Goal: Task Accomplishment & Management: Manage account settings

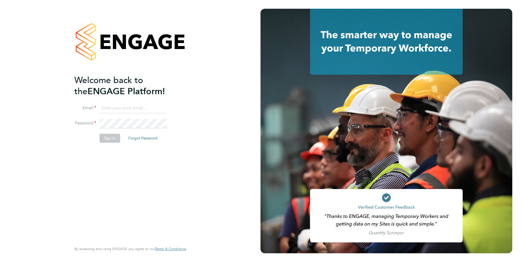
click at [115, 110] on input at bounding box center [132, 108] width 67 height 10
type input "[PERSON_NAME][EMAIL_ADDRESS][PERSON_NAME][DOMAIN_NAME]"
click at [108, 138] on button "Sign In" at bounding box center [109, 138] width 21 height 9
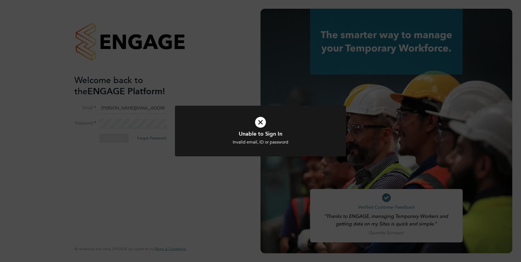
click at [262, 125] on icon at bounding box center [260, 122] width 142 height 21
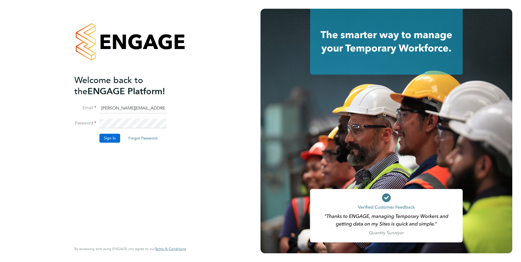
click at [111, 140] on button "Sign In" at bounding box center [109, 138] width 21 height 9
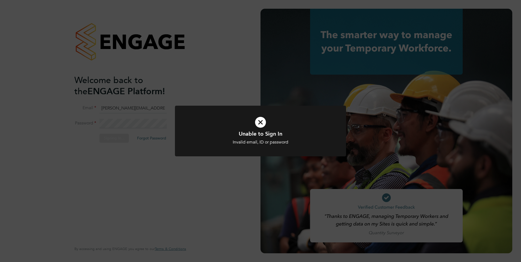
click at [265, 123] on icon at bounding box center [260, 122] width 142 height 21
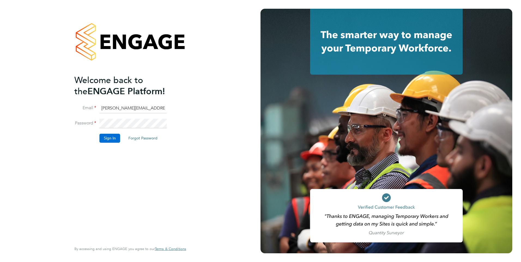
click at [113, 139] on button "Sign In" at bounding box center [109, 138] width 21 height 9
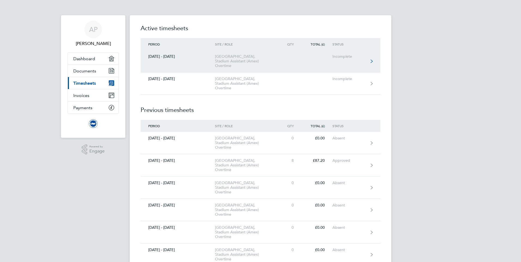
click at [341, 57] on div "Incomplete" at bounding box center [348, 56] width 33 height 5
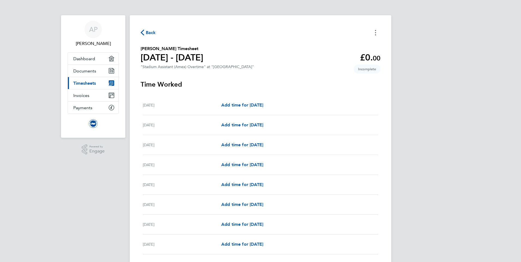
click at [375, 35] on circle "Timesheets Menu" at bounding box center [375, 34] width 1 height 1
click at [337, 44] on button "Mark as absent" at bounding box center [347, 44] width 65 height 11
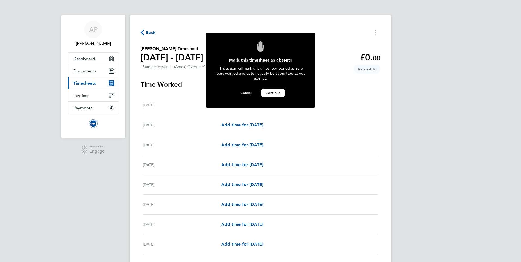
click at [271, 94] on button "Continue" at bounding box center [272, 93] width 23 height 8
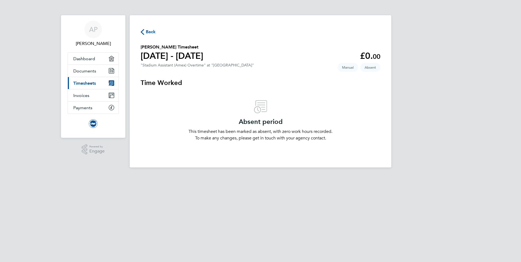
click at [146, 30] on span "Back" at bounding box center [151, 32] width 10 height 7
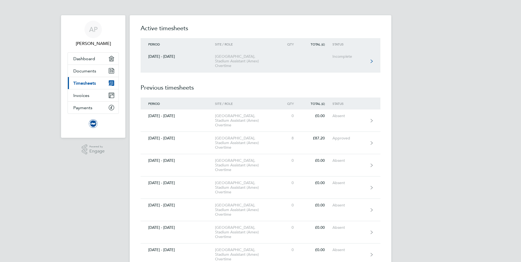
click at [344, 58] on div "Incomplete" at bounding box center [348, 56] width 33 height 5
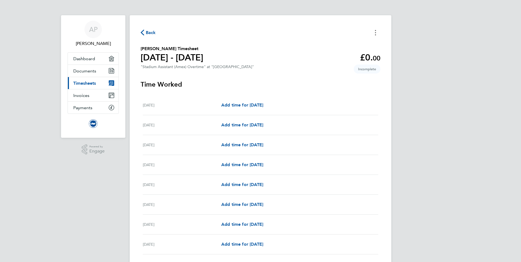
click at [375, 33] on icon "Timesheets Menu" at bounding box center [375, 32] width 1 height 5
click at [336, 45] on button "Mark as absent" at bounding box center [347, 44] width 65 height 11
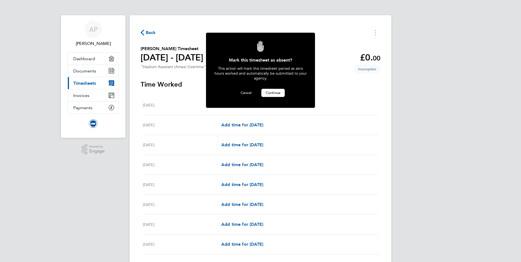
click at [274, 92] on span "Continue" at bounding box center [272, 92] width 15 height 5
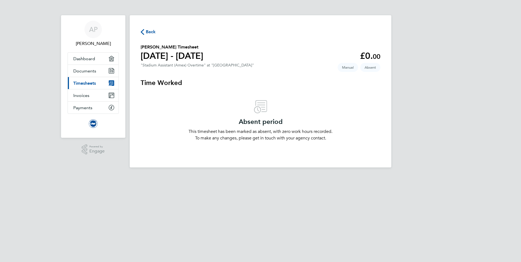
drag, startPoint x: 274, startPoint y: 92, endPoint x: 219, endPoint y: 106, distance: 56.9
click at [219, 106] on div "Absent period This timesheet has been marked as absent, with zero work hours re…" at bounding box center [260, 120] width 240 height 41
click at [88, 84] on span "Timesheets" at bounding box center [84, 83] width 23 height 5
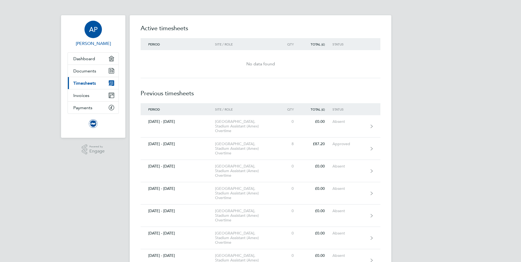
click at [96, 31] on span "AP" at bounding box center [93, 29] width 8 height 7
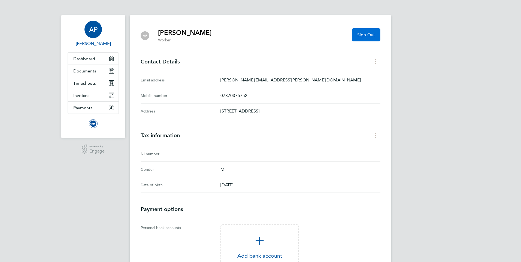
click at [364, 37] on span "Sign Out" at bounding box center [366, 34] width 18 height 5
